Goal: Task Accomplishment & Management: Use online tool/utility

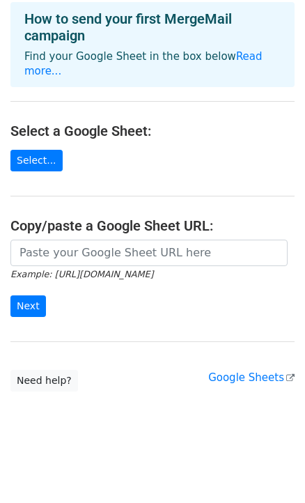
scroll to position [84, 0]
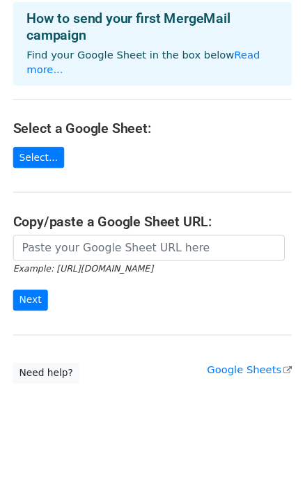
scroll to position [84, 0]
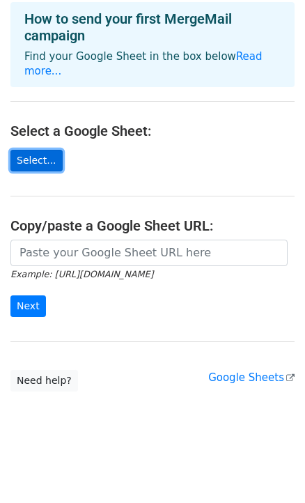
click at [33, 151] on link "Select..." at bounding box center [36, 161] width 52 height 22
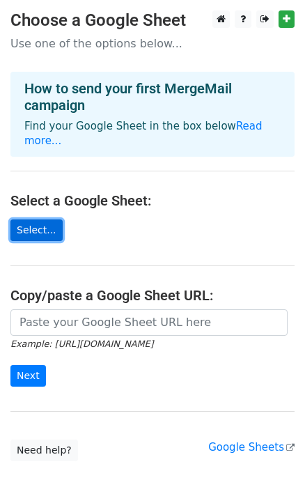
click at [53, 234] on link "Select..." at bounding box center [36, 230] width 52 height 22
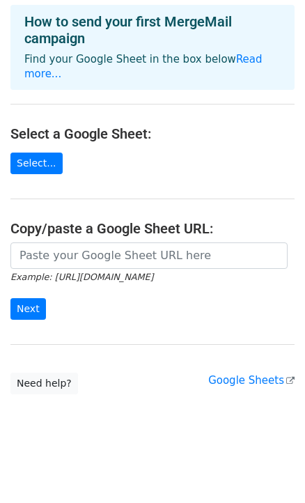
scroll to position [81, 0]
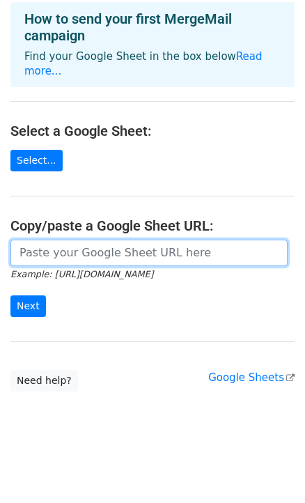
click at [97, 256] on input "url" at bounding box center [148, 252] width 277 height 26
paste input "https://docs.google.com/spreadsheets/d/15_GT_muRU3pjanO6Ue5dKWrumJ02FCt0WuyNueh…"
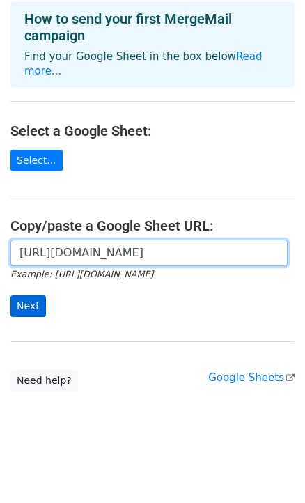
type input "https://docs.google.com/spreadsheets/d/15_GT_muRU3pjanO6Ue5dKWrumJ02FCt0WuyNueh…"
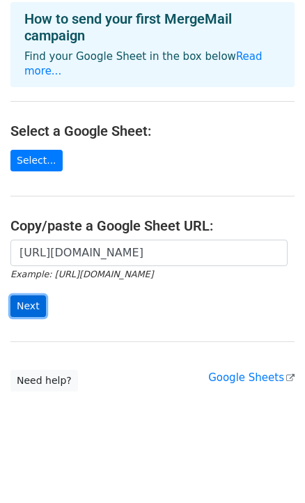
click at [39, 308] on input "Next" at bounding box center [27, 306] width 35 height 22
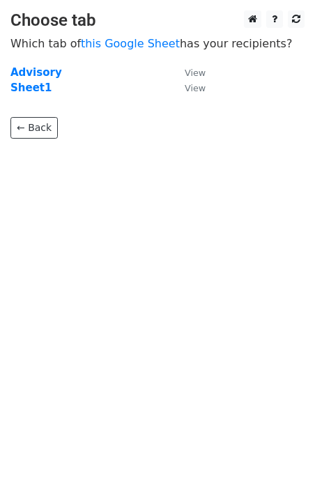
click at [39, 80] on td "Sheet1" at bounding box center [90, 88] width 160 height 16
click at [39, 72] on strong "Advisory" at bounding box center [36, 72] width 52 height 13
click at [30, 69] on strong "Advisory" at bounding box center [36, 72] width 52 height 13
click at [40, 73] on strong "Advisory" at bounding box center [36, 72] width 52 height 13
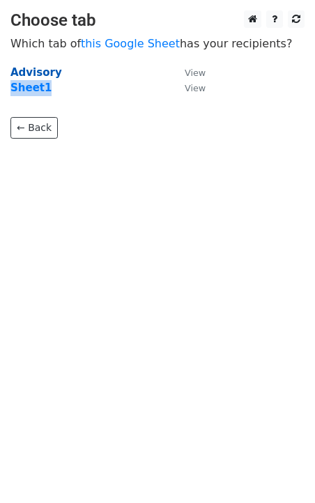
click at [40, 74] on strong "Advisory" at bounding box center [36, 72] width 52 height 13
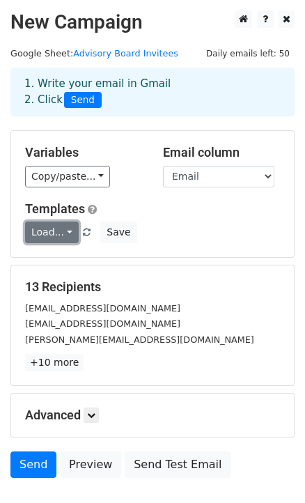
click at [68, 237] on link "Load..." at bounding box center [52, 232] width 54 height 22
click at [69, 239] on link "Load..." at bounding box center [52, 232] width 54 height 22
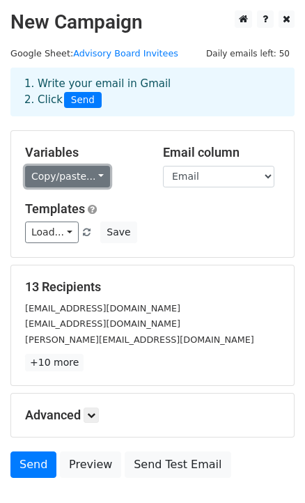
click at [106, 185] on link "Copy/paste..." at bounding box center [67, 177] width 85 height 22
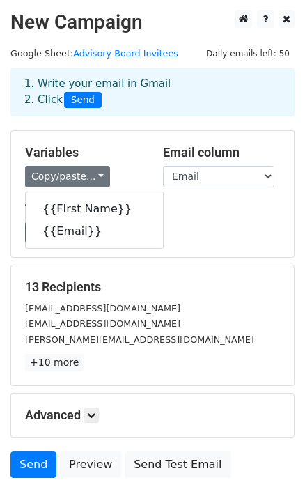
click at [136, 116] on div "1. Write your email in Gmail 2. Click Send" at bounding box center [152, 92] width 284 height 49
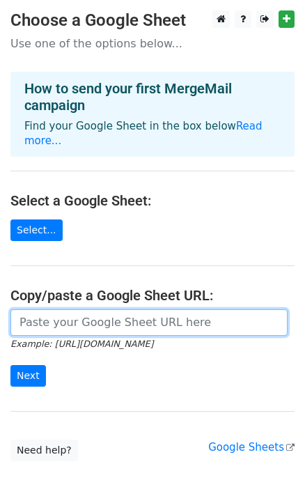
click at [57, 330] on input "url" at bounding box center [148, 322] width 277 height 26
paste input "[URL][DOMAIN_NAME]"
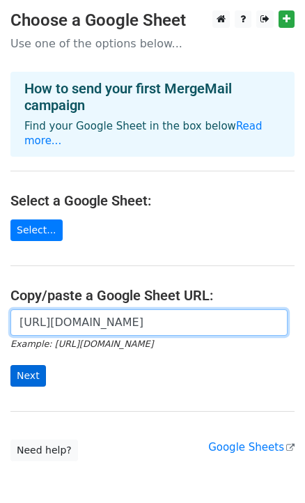
type input "[URL][DOMAIN_NAME]"
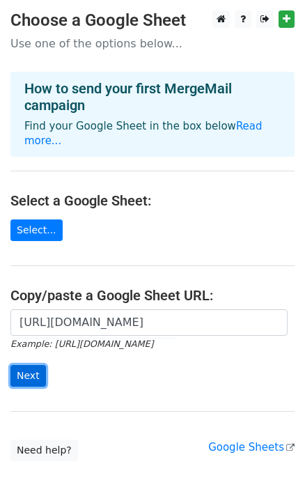
click at [37, 386] on input "Next" at bounding box center [27, 376] width 35 height 22
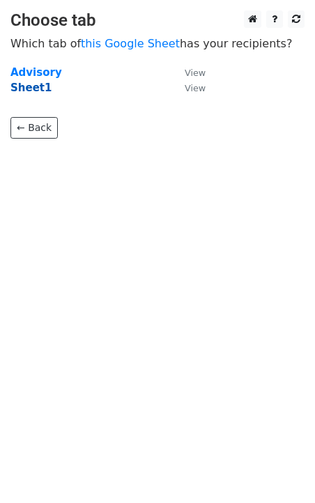
click at [35, 90] on strong "Sheet1" at bounding box center [30, 87] width 41 height 13
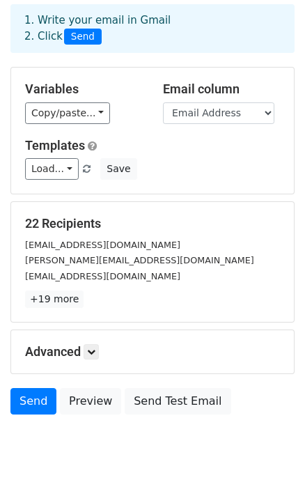
scroll to position [74, 0]
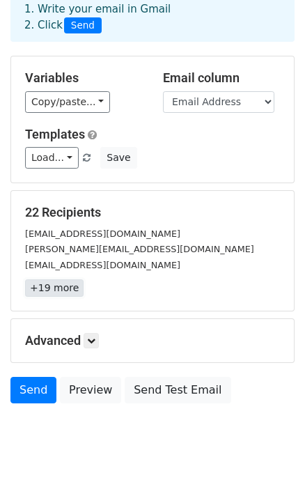
click at [59, 296] on link "+19 more" at bounding box center [54, 287] width 58 height 17
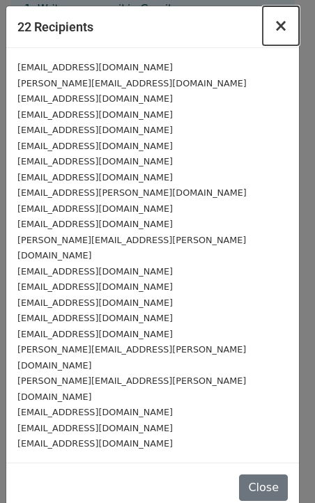
click at [283, 32] on span "×" at bounding box center [281, 25] width 14 height 19
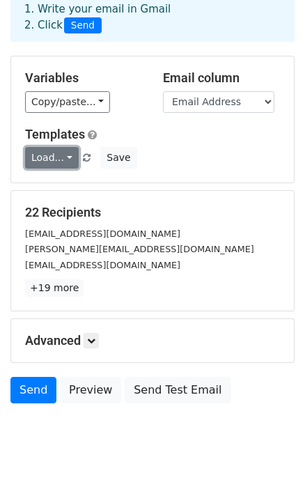
click at [56, 166] on link "Load..." at bounding box center [52, 158] width 54 height 22
click at [57, 166] on link "Load..." at bounding box center [52, 158] width 54 height 22
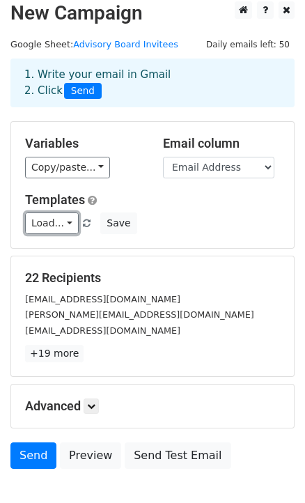
scroll to position [0, 0]
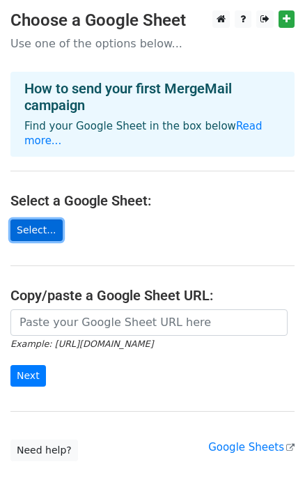
click at [50, 236] on link "Select..." at bounding box center [36, 230] width 52 height 22
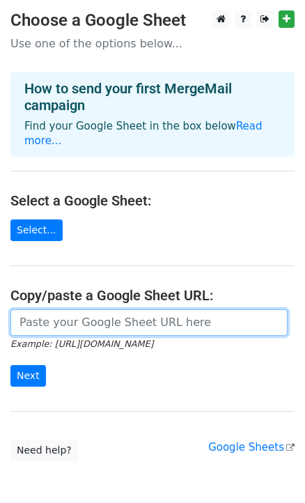
click at [61, 335] on input "url" at bounding box center [148, 322] width 277 height 26
paste input "[URL][DOMAIN_NAME]"
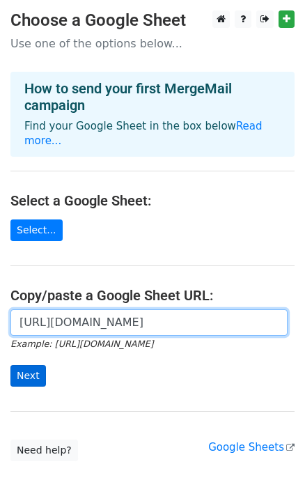
type input "[URL][DOMAIN_NAME]"
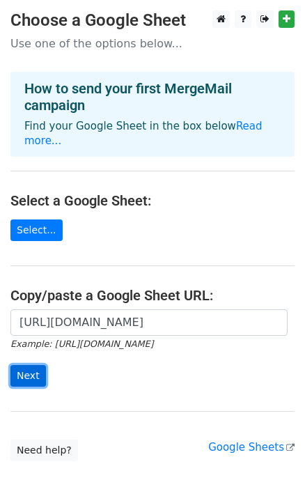
click at [29, 383] on input "Next" at bounding box center [27, 376] width 35 height 22
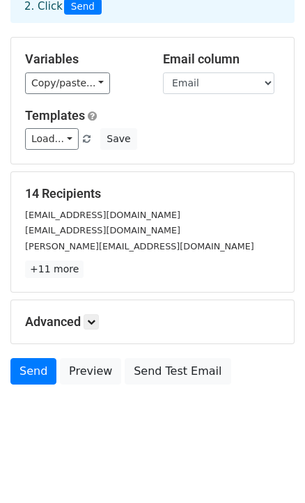
scroll to position [118, 0]
click at [98, 320] on link at bounding box center [91, 321] width 15 height 15
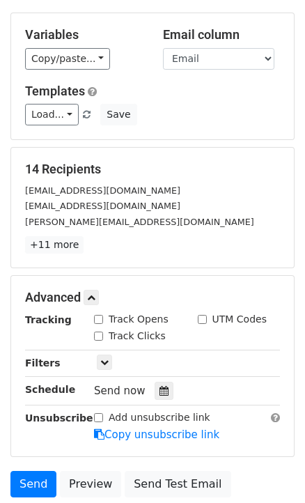
click at [110, 326] on label "Track Opens" at bounding box center [139, 319] width 60 height 15
click at [103, 324] on input "Track Opens" at bounding box center [98, 319] width 9 height 9
checkbox input "true"
click at [116, 343] on label "Track Clicks" at bounding box center [137, 336] width 57 height 15
click at [103, 340] on input "Track Clicks" at bounding box center [98, 335] width 9 height 9
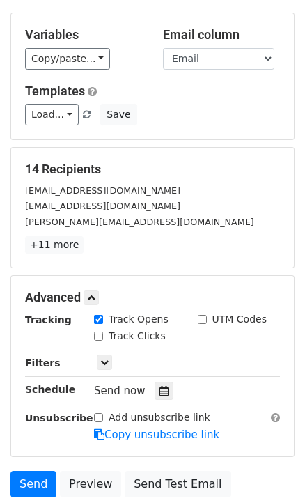
checkbox input "true"
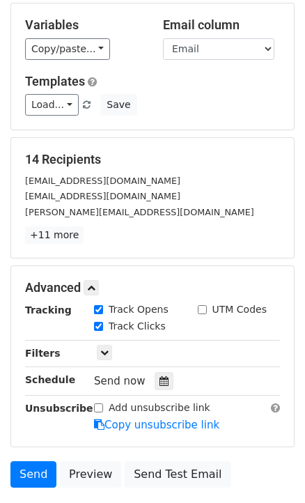
scroll to position [70, 0]
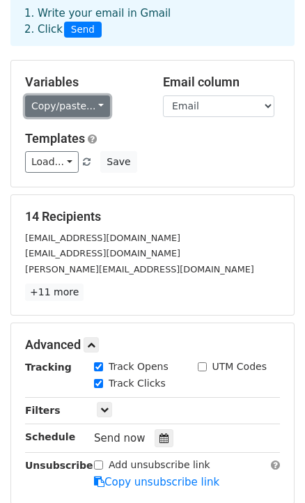
click at [94, 115] on link "Copy/paste..." at bounding box center [67, 106] width 85 height 22
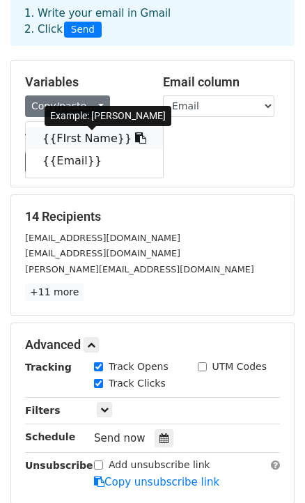
click at [82, 145] on link "{{FIrst Name}}" at bounding box center [94, 138] width 137 height 22
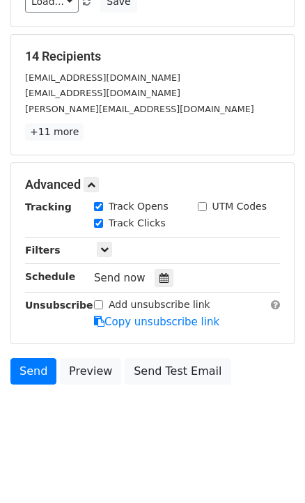
scroll to position [255, 0]
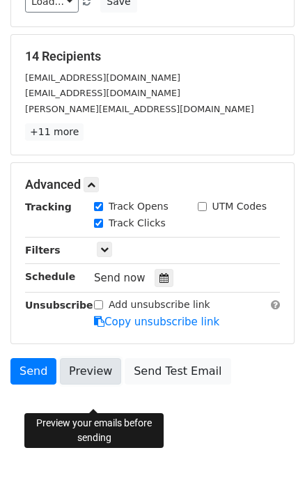
click at [100, 371] on link "Preview" at bounding box center [90, 371] width 61 height 26
click at [93, 361] on link "Preview" at bounding box center [90, 371] width 61 height 26
click at [97, 370] on link "Preview" at bounding box center [90, 371] width 61 height 26
click at [88, 367] on link "Preview" at bounding box center [90, 371] width 61 height 26
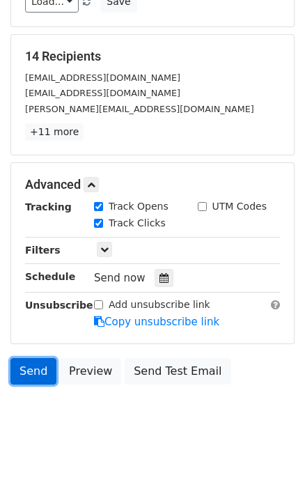
click at [32, 367] on link "Send" at bounding box center [33, 371] width 46 height 26
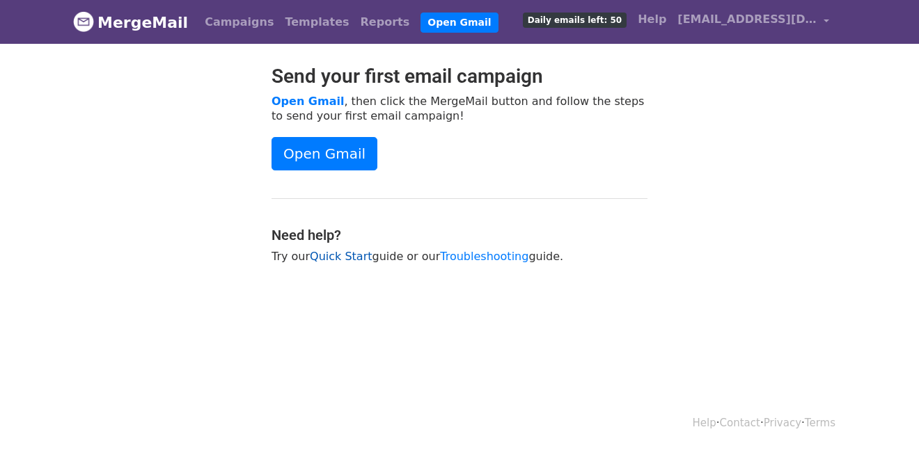
click at [335, 263] on link "Quick Start" at bounding box center [341, 256] width 62 height 13
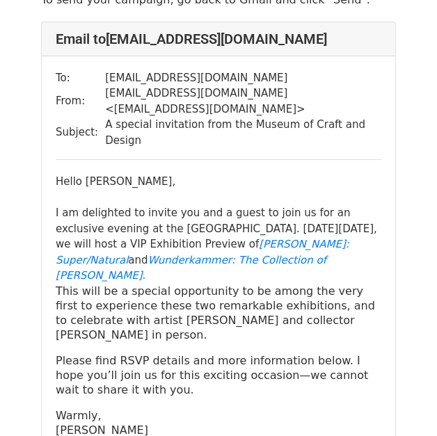
scroll to position [78, 0]
click at [264, 238] on link "Judith Schaechter: Super/Natural" at bounding box center [203, 252] width 294 height 29
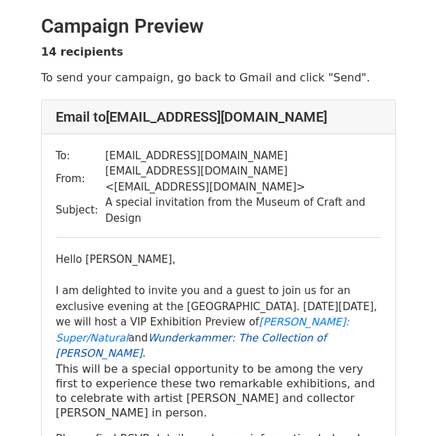
click at [274, 332] on em "Wunderkammer : The Collection of Susan Beech" at bounding box center [191, 346] width 271 height 29
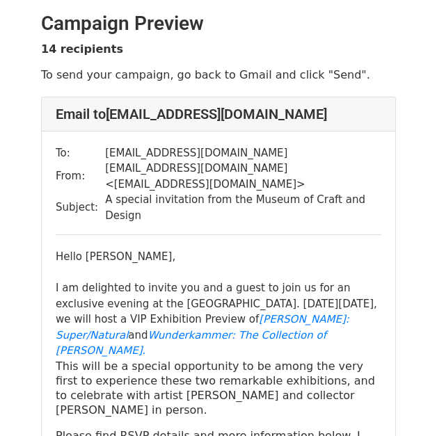
scroll to position [117, 0]
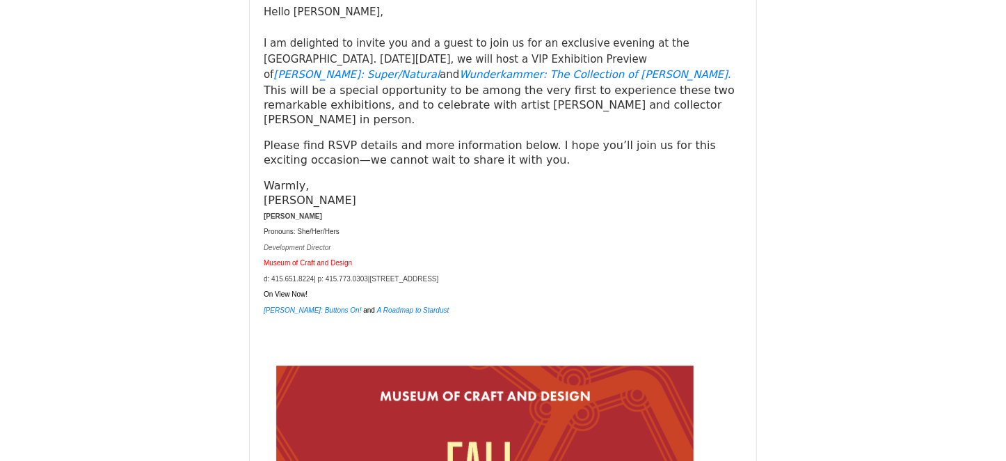
scroll to position [11798, 0]
